Goal: Task Accomplishment & Management: Use online tool/utility

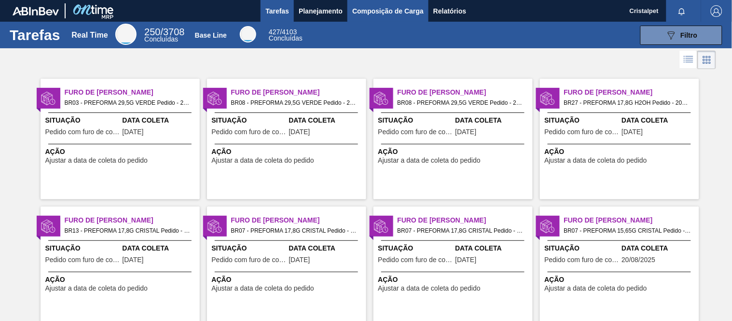
click at [379, 11] on span "Composição de Carga" at bounding box center [387, 11] width 71 height 12
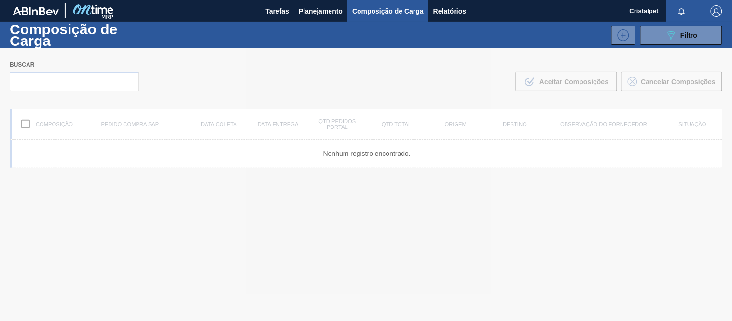
drag, startPoint x: 46, startPoint y: 90, endPoint x: 37, endPoint y: 96, distance: 11.1
click at [42, 91] on div at bounding box center [366, 184] width 732 height 272
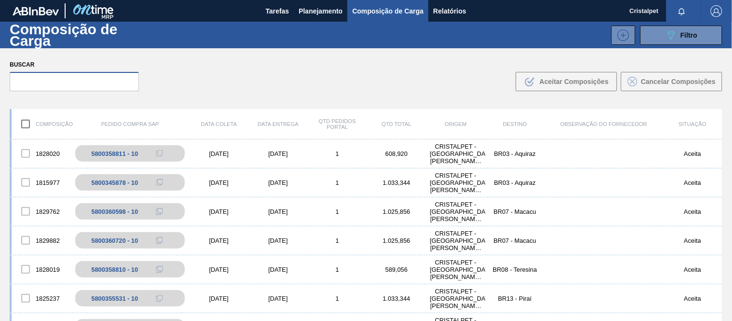
click at [27, 87] on input "text" at bounding box center [74, 81] width 129 height 19
click at [29, 80] on input "text" at bounding box center [74, 81] width 129 height 19
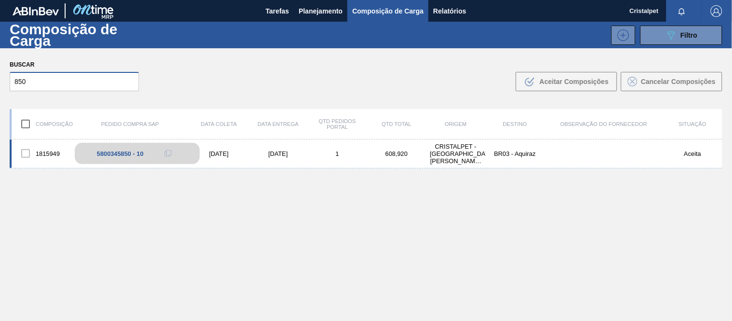
type input "850"
click at [118, 157] on div "5800345850 - 10" at bounding box center [137, 153] width 125 height 21
drag, startPoint x: 122, startPoint y: 157, endPoint x: 128, endPoint y: 150, distance: 9.2
click at [123, 157] on div "5800345850 - 10" at bounding box center [137, 153] width 125 height 21
click at [210, 152] on div "1815949 5800345850 - 10 [DATE] [DATE] 1 608,920 CRISTALPET - [GEOGRAPHIC_DATA][…" at bounding box center [366, 153] width 712 height 29
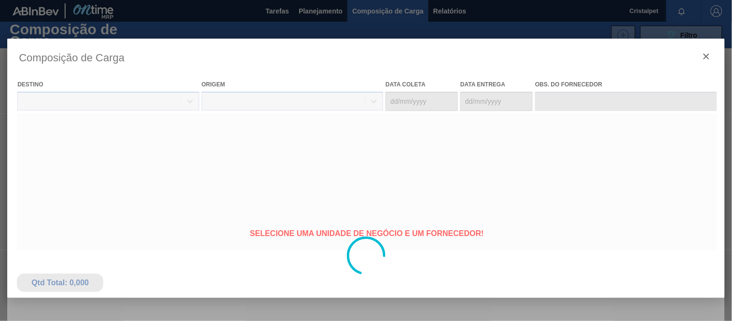
type coleta "[DATE]"
type entrega "[DATE]"
